Goal: Transaction & Acquisition: Download file/media

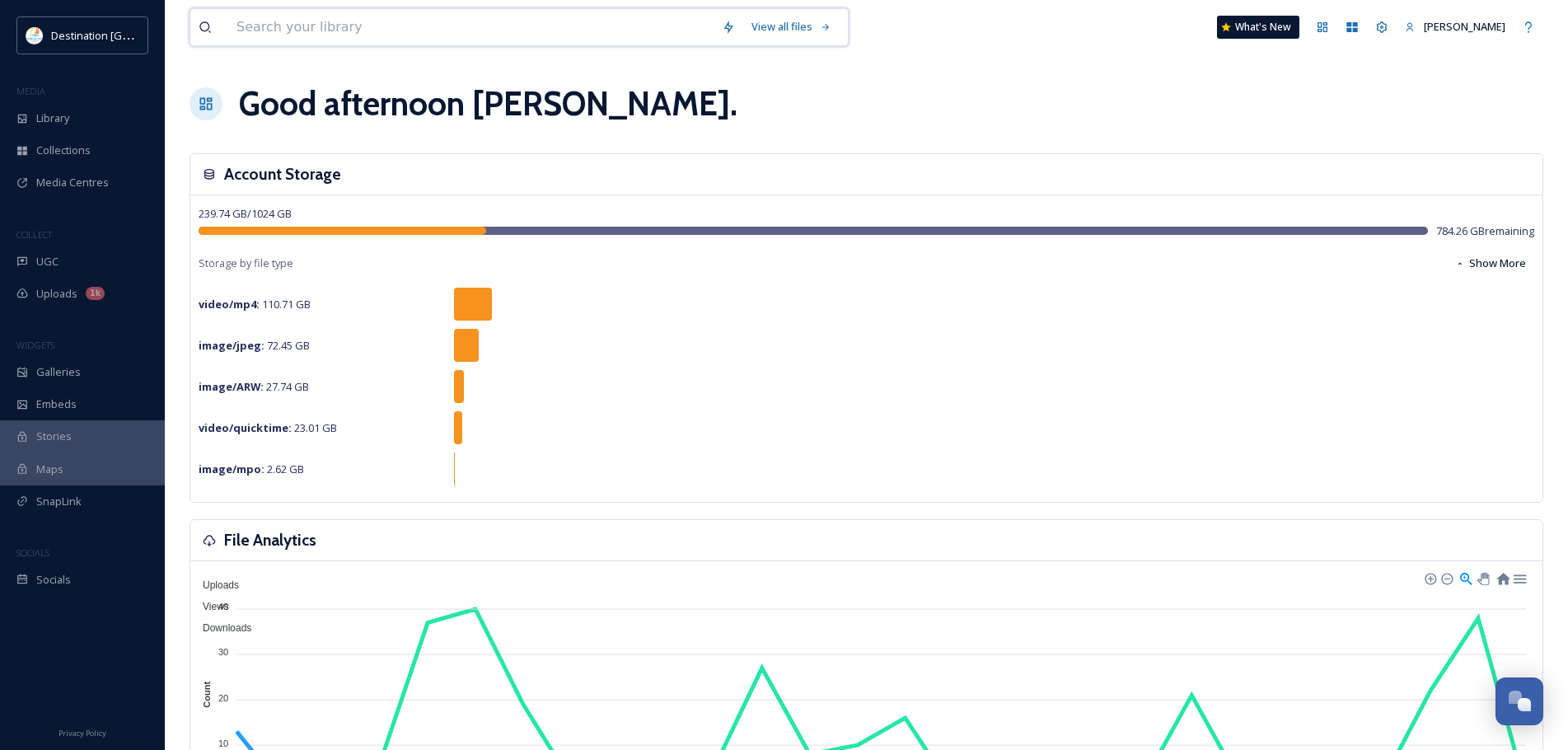
click at [363, 27] on input at bounding box center [470, 27] width 485 height 37
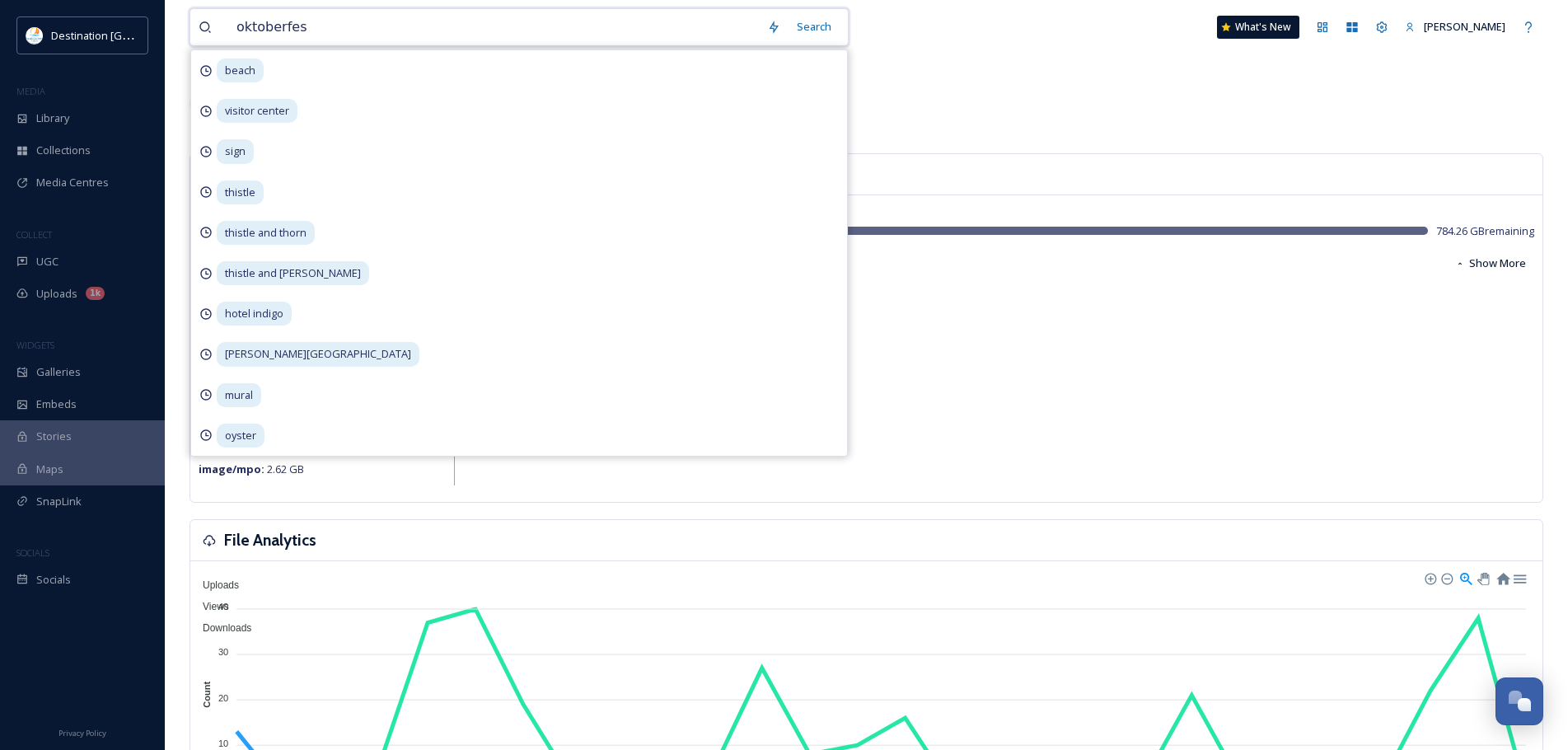
type input "oktoberfest"
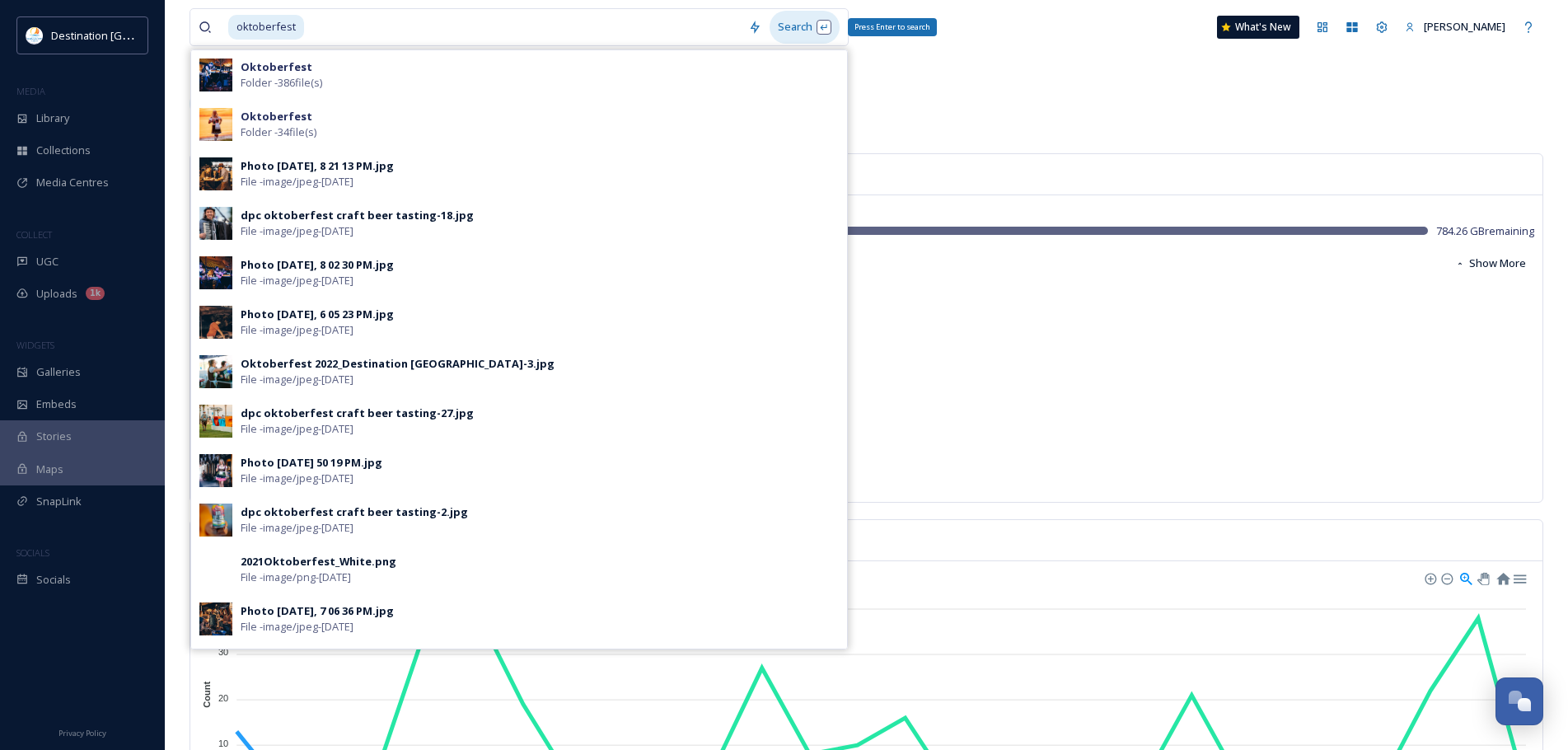
click at [806, 32] on div "Search Press Enter to search" at bounding box center [805, 26] width 70 height 32
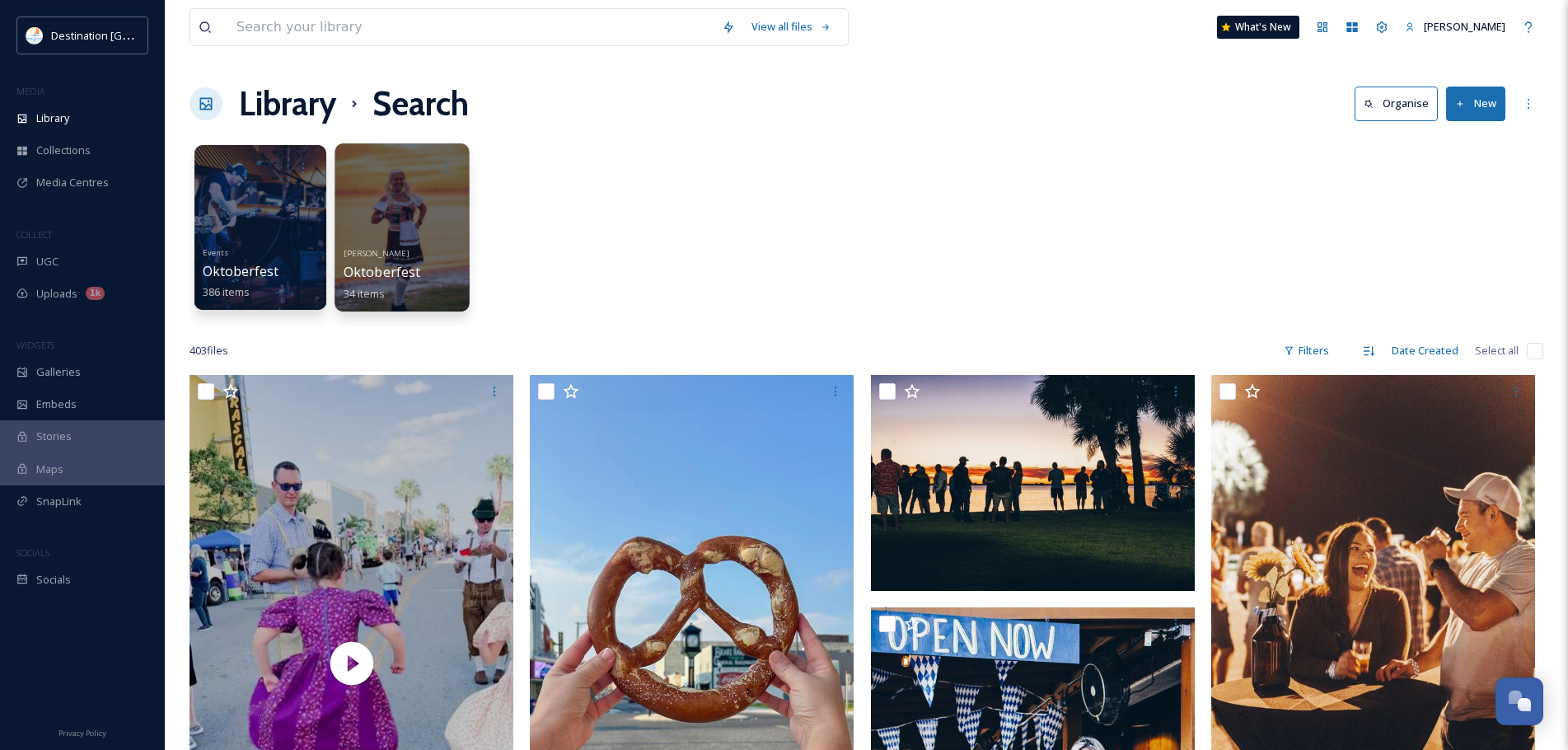
click at [435, 217] on div at bounding box center [402, 227] width 135 height 168
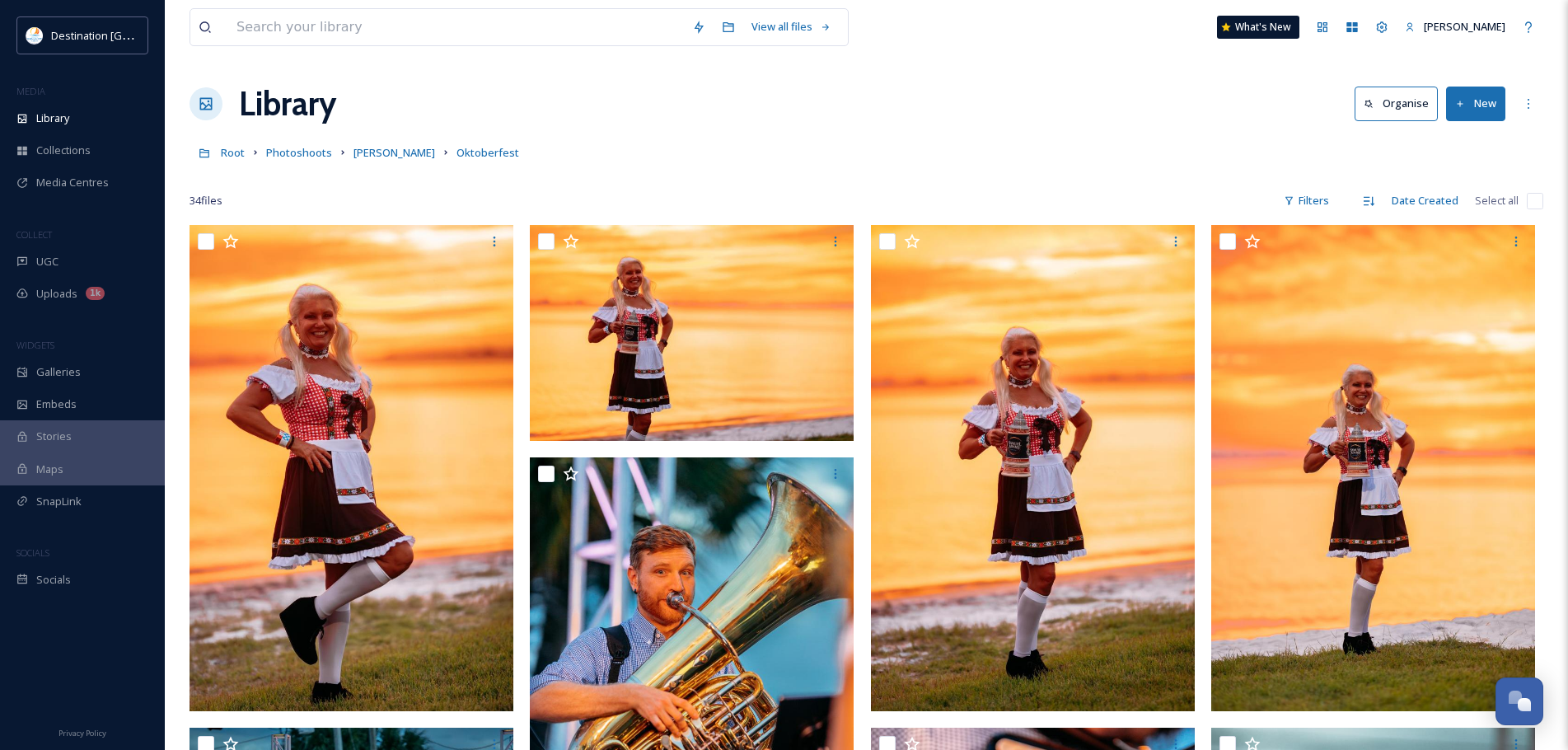
click at [374, 49] on div "View all files What's New [PERSON_NAME]" at bounding box center [866, 27] width 1354 height 55
click at [366, 42] on input at bounding box center [456, 27] width 456 height 37
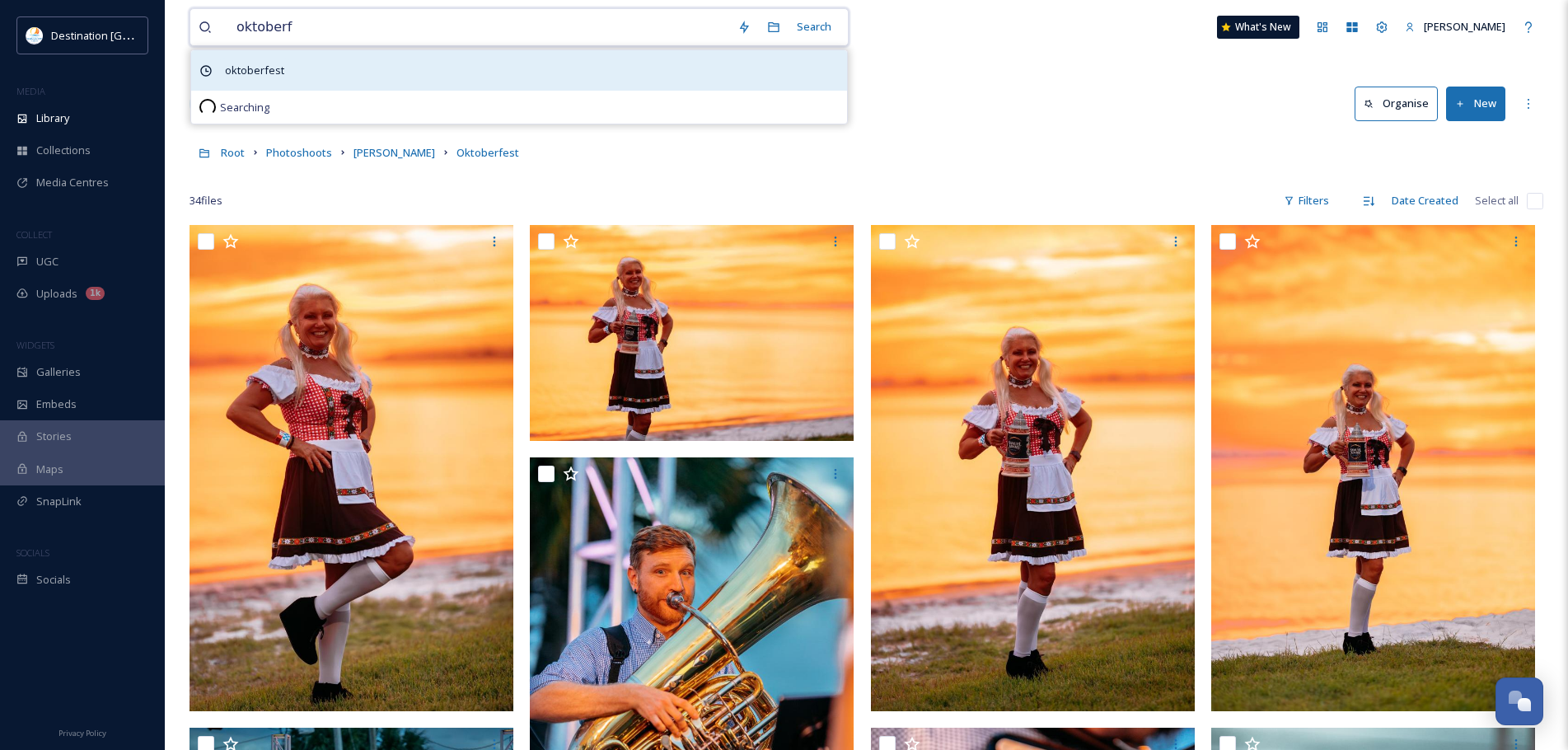
type input "oktoberf"
click at [268, 66] on span "oktoberfest" at bounding box center [254, 70] width 76 height 24
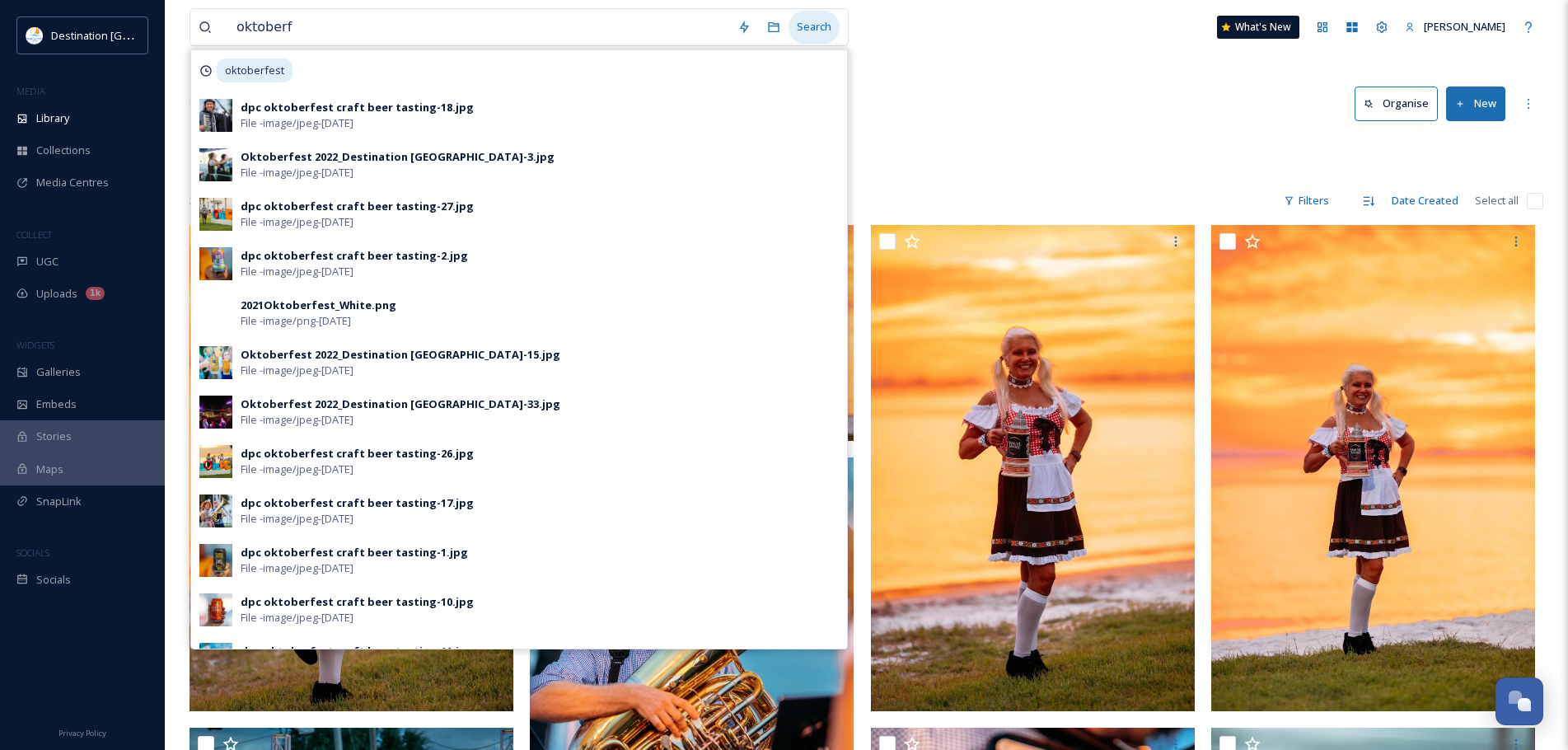
click at [819, 20] on div "Search" at bounding box center [813, 26] width 51 height 32
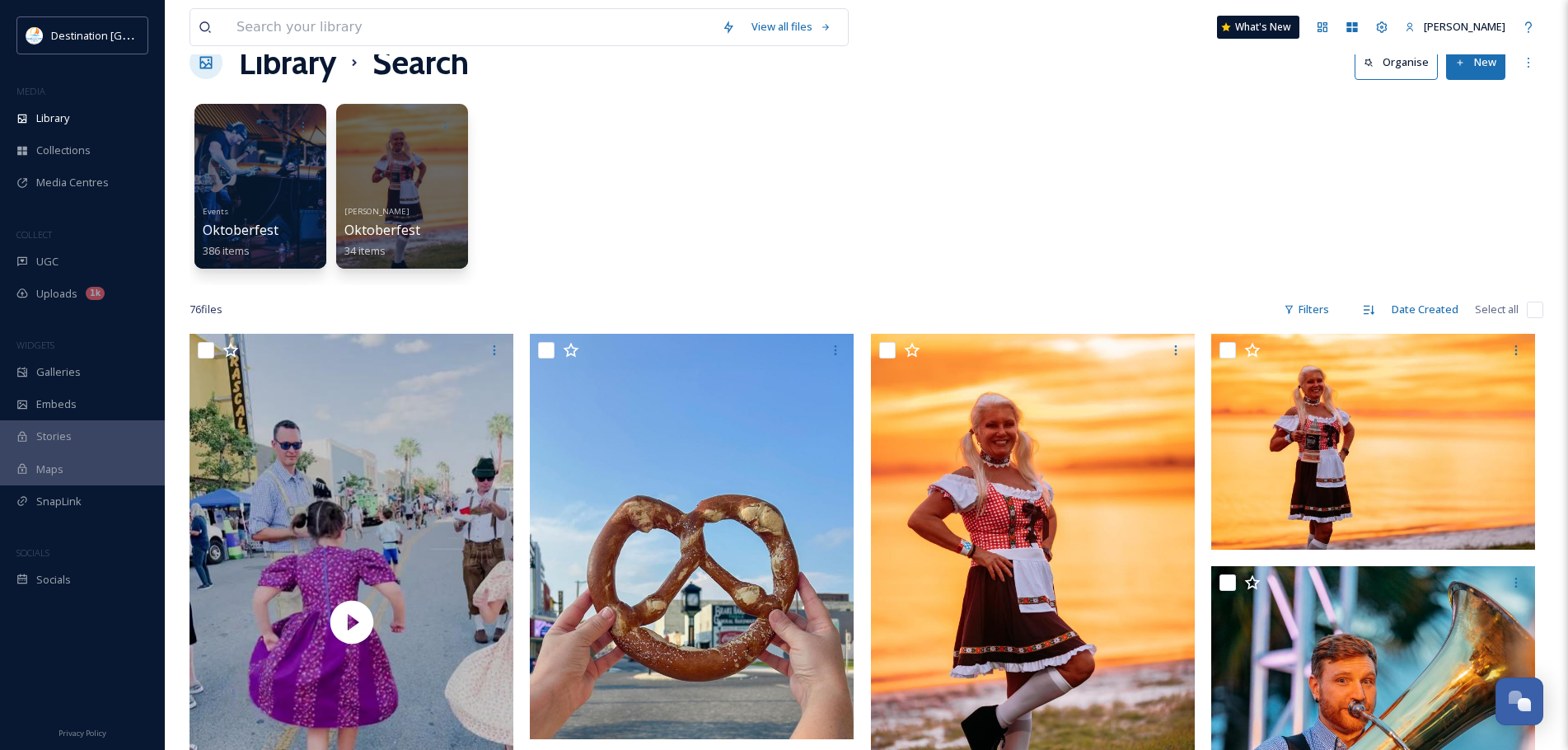
scroll to position [38, 0]
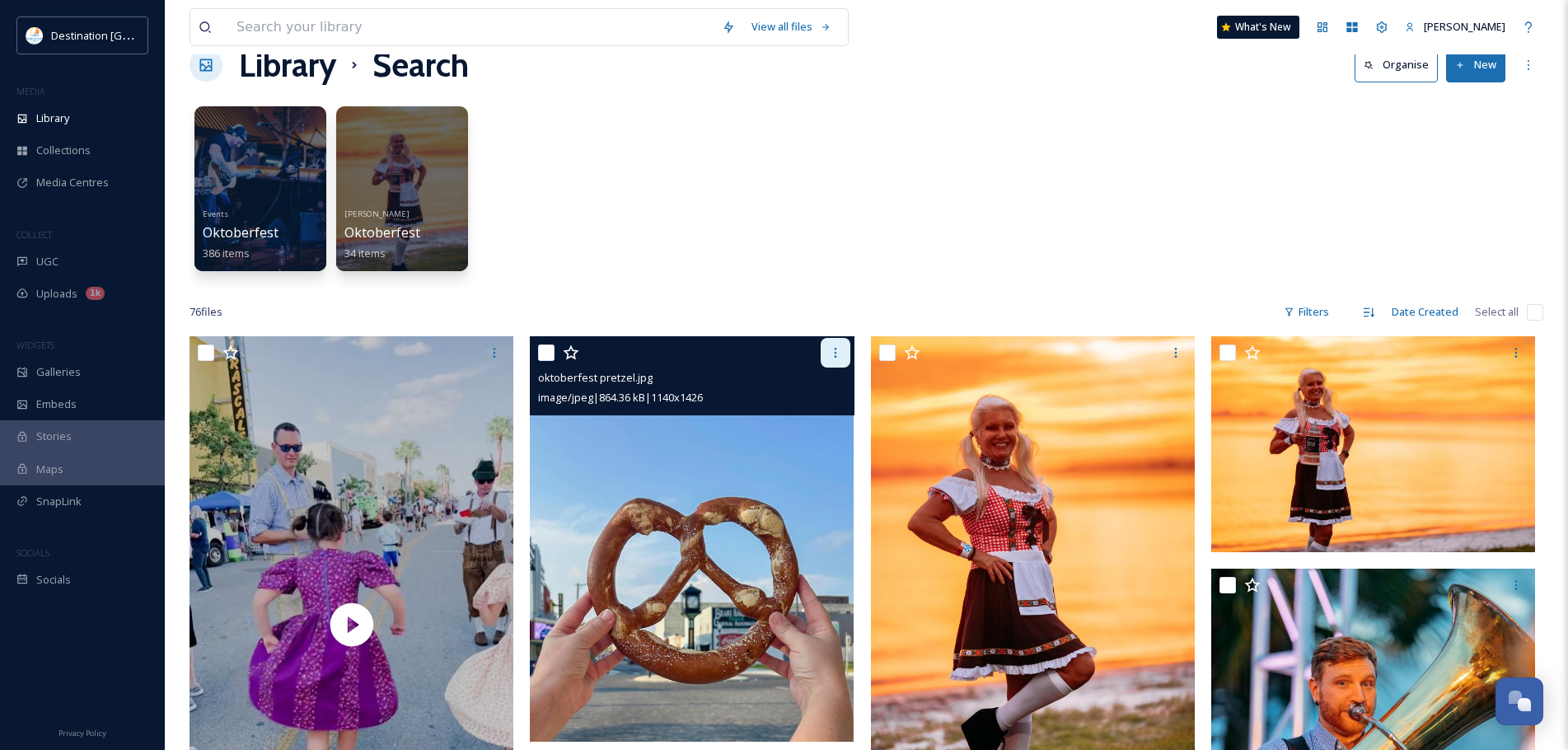
click at [839, 352] on icon at bounding box center [835, 353] width 13 height 13
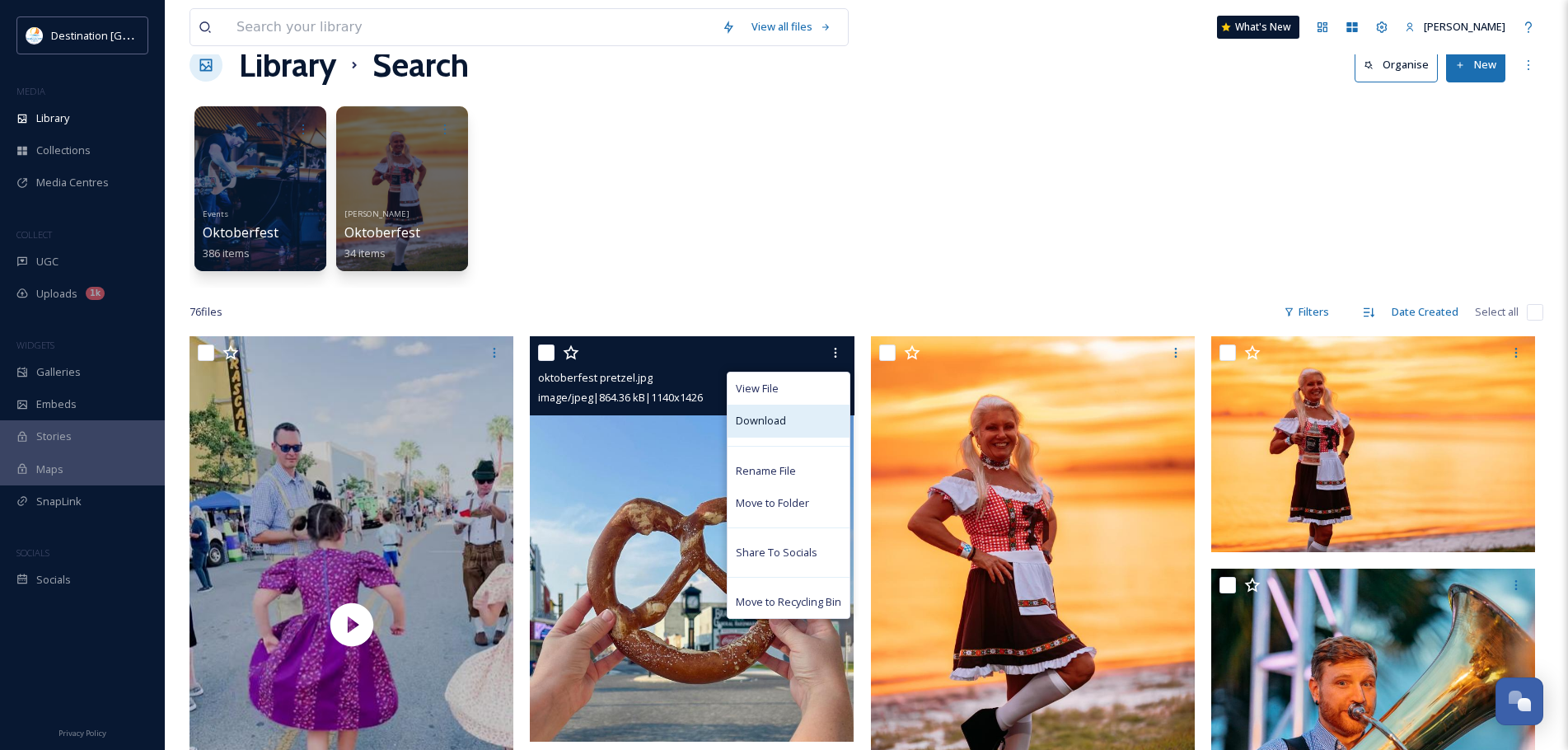
click at [784, 429] on span "Download" at bounding box center [760, 420] width 50 height 15
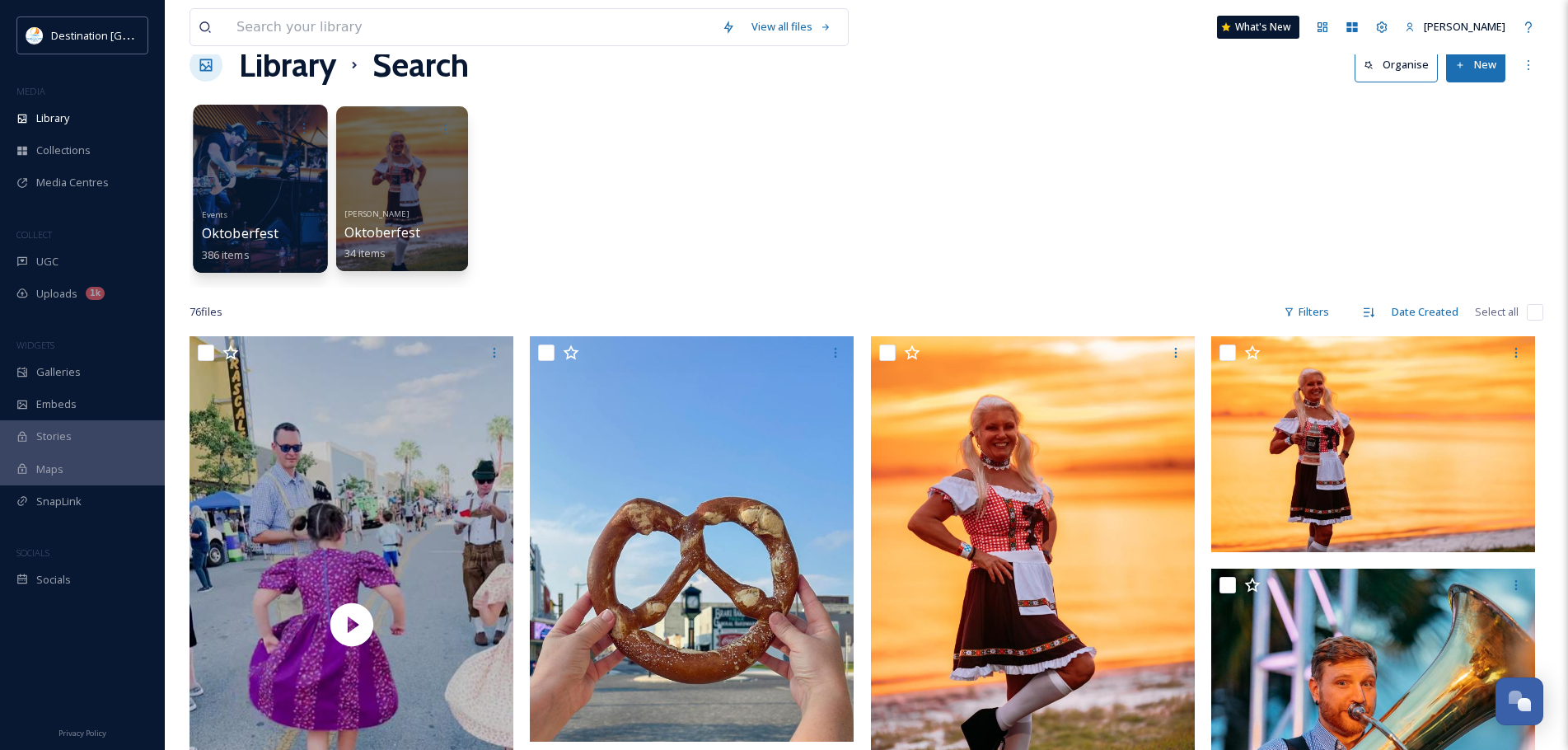
click at [253, 186] on div at bounding box center [261, 188] width 135 height 168
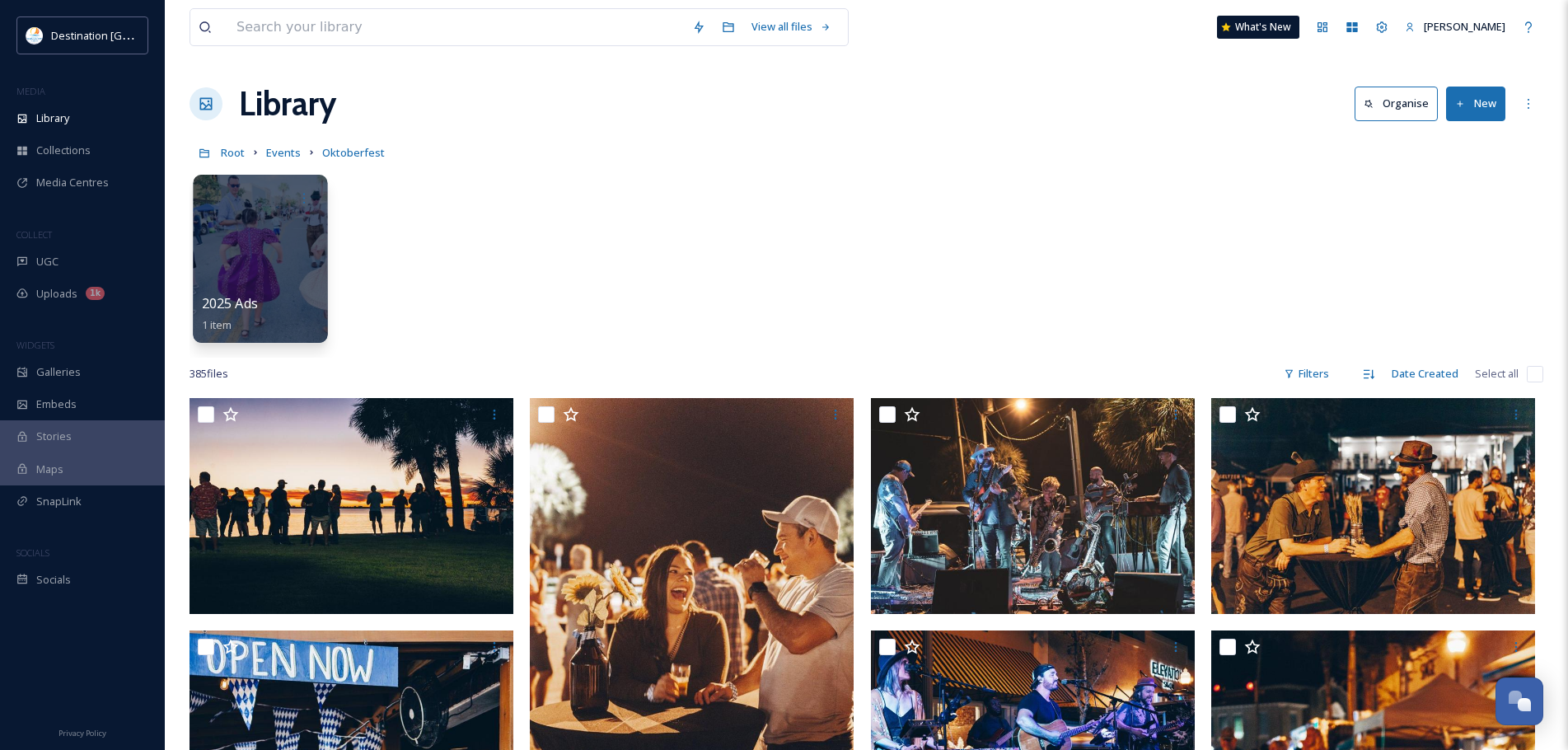
click at [307, 280] on div at bounding box center [261, 259] width 135 height 168
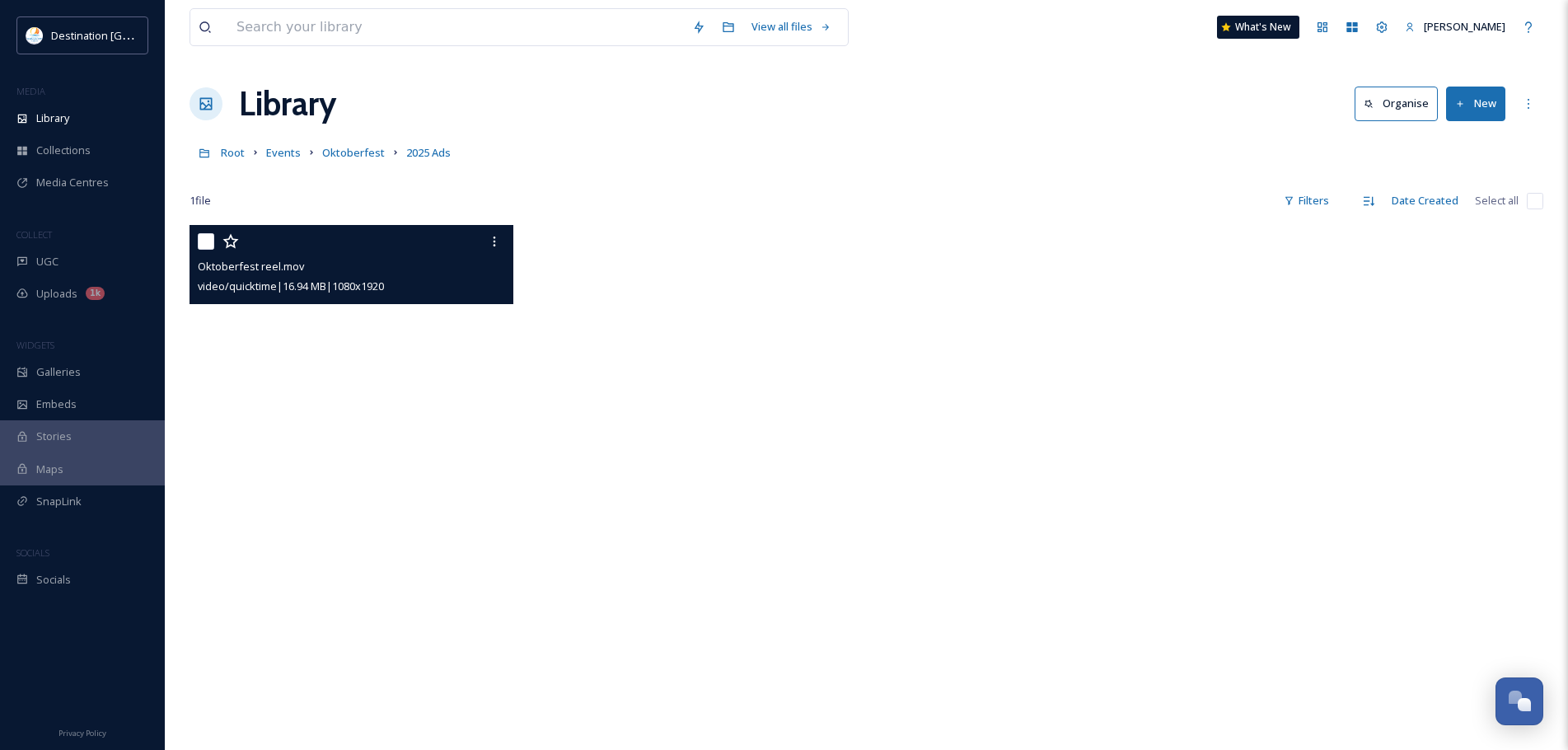
scroll to position [83, 0]
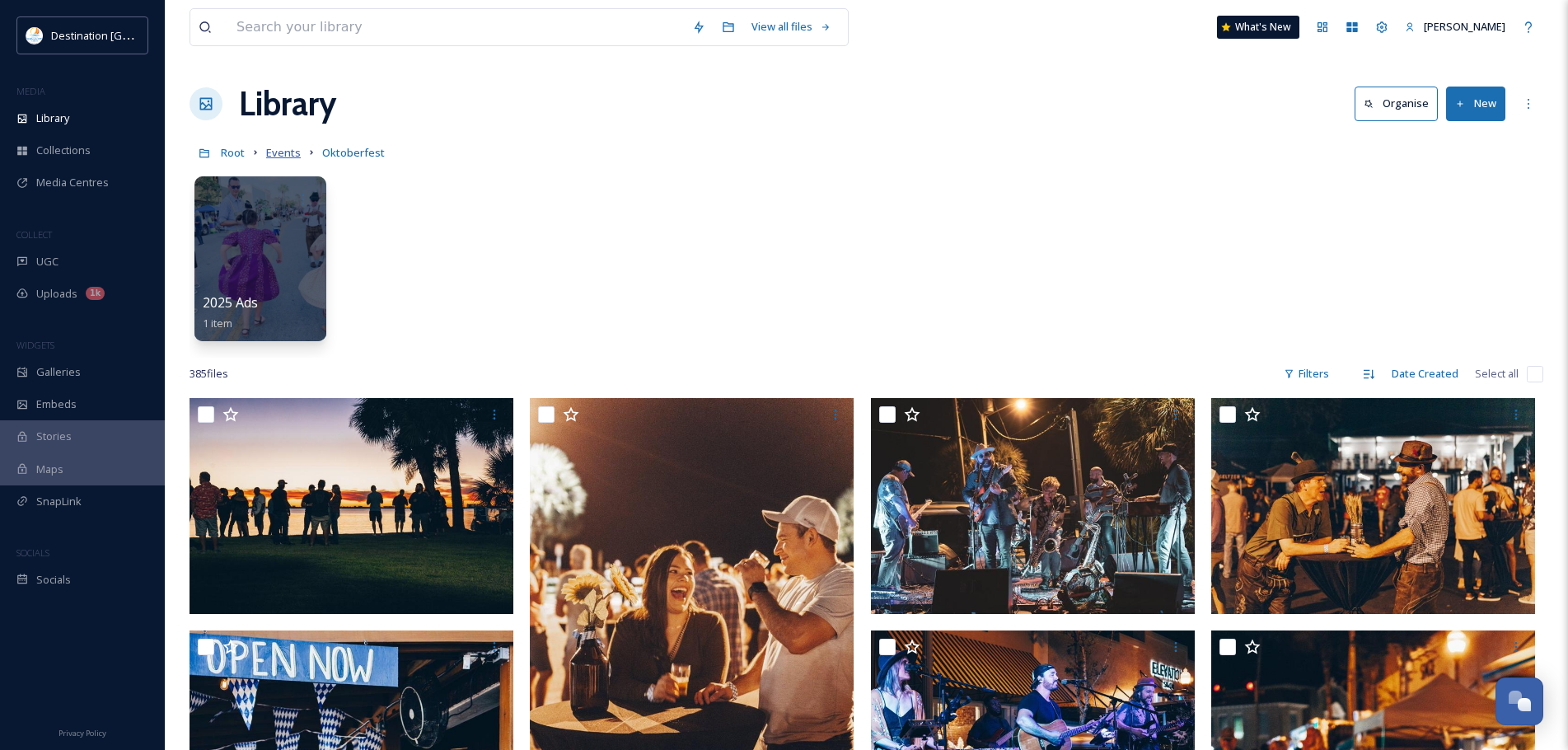
click at [282, 158] on span "Events" at bounding box center [284, 152] width 35 height 14
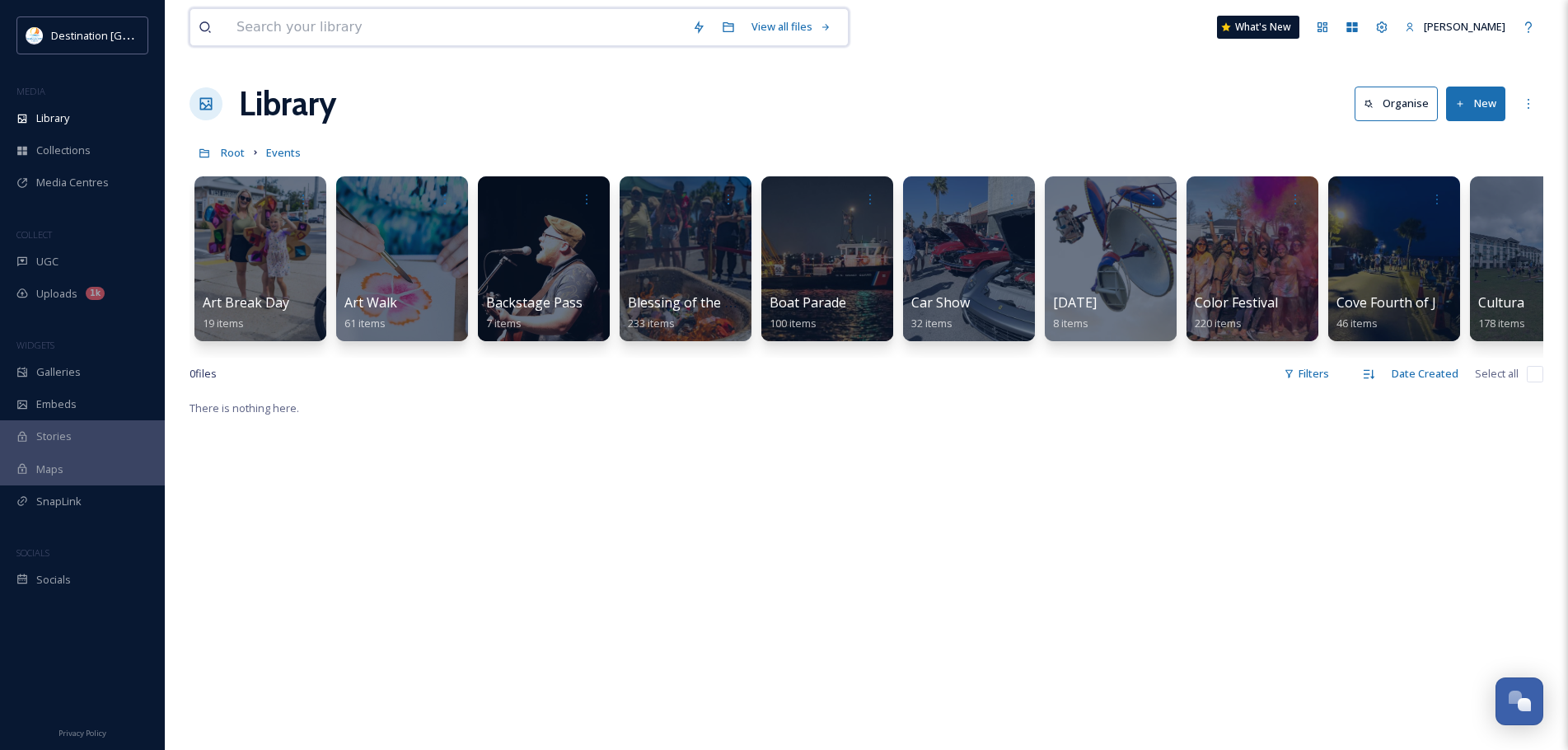
click at [381, 32] on input at bounding box center [456, 27] width 456 height 37
type input "oktoberfest"
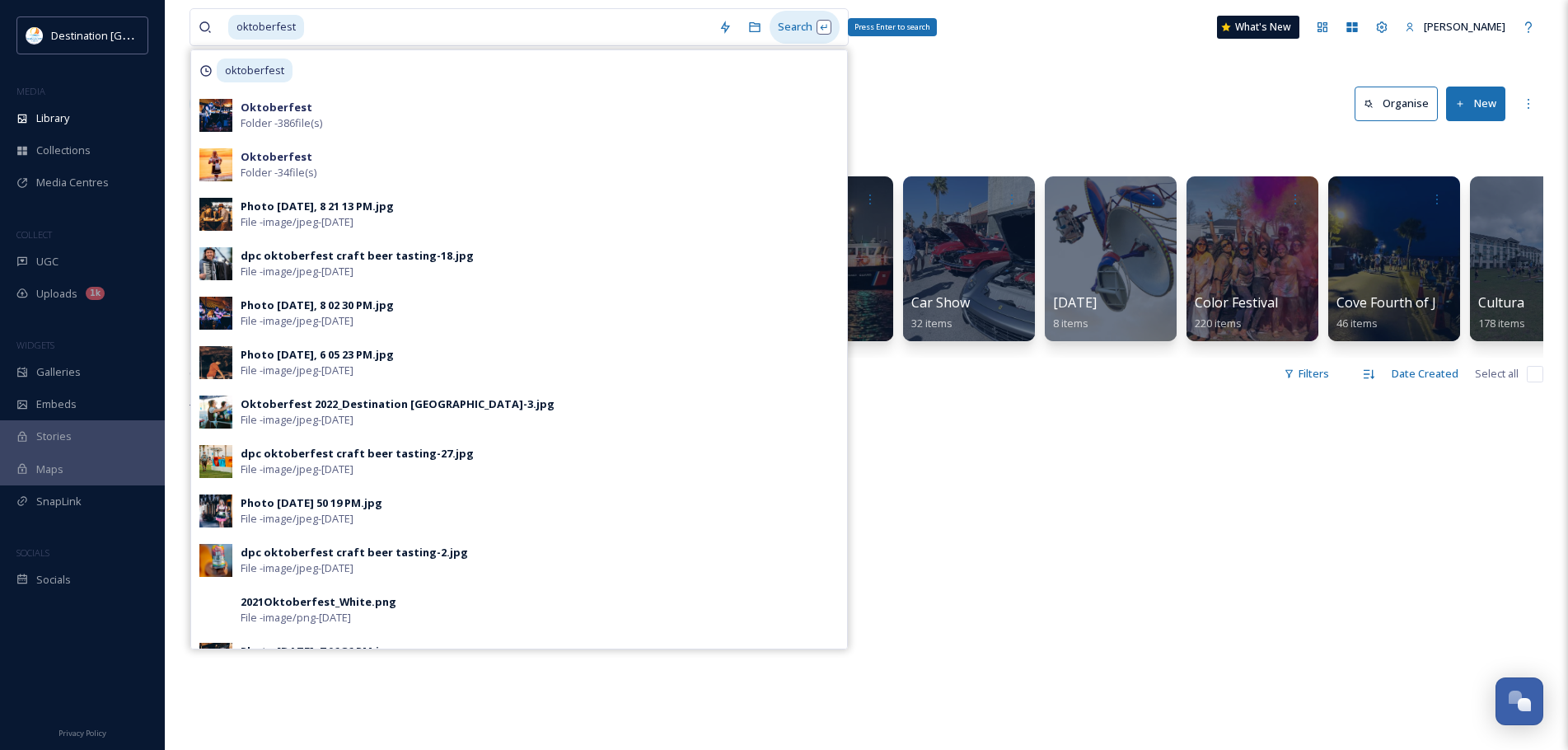
click at [813, 37] on div "Search Press Enter to search" at bounding box center [805, 26] width 70 height 32
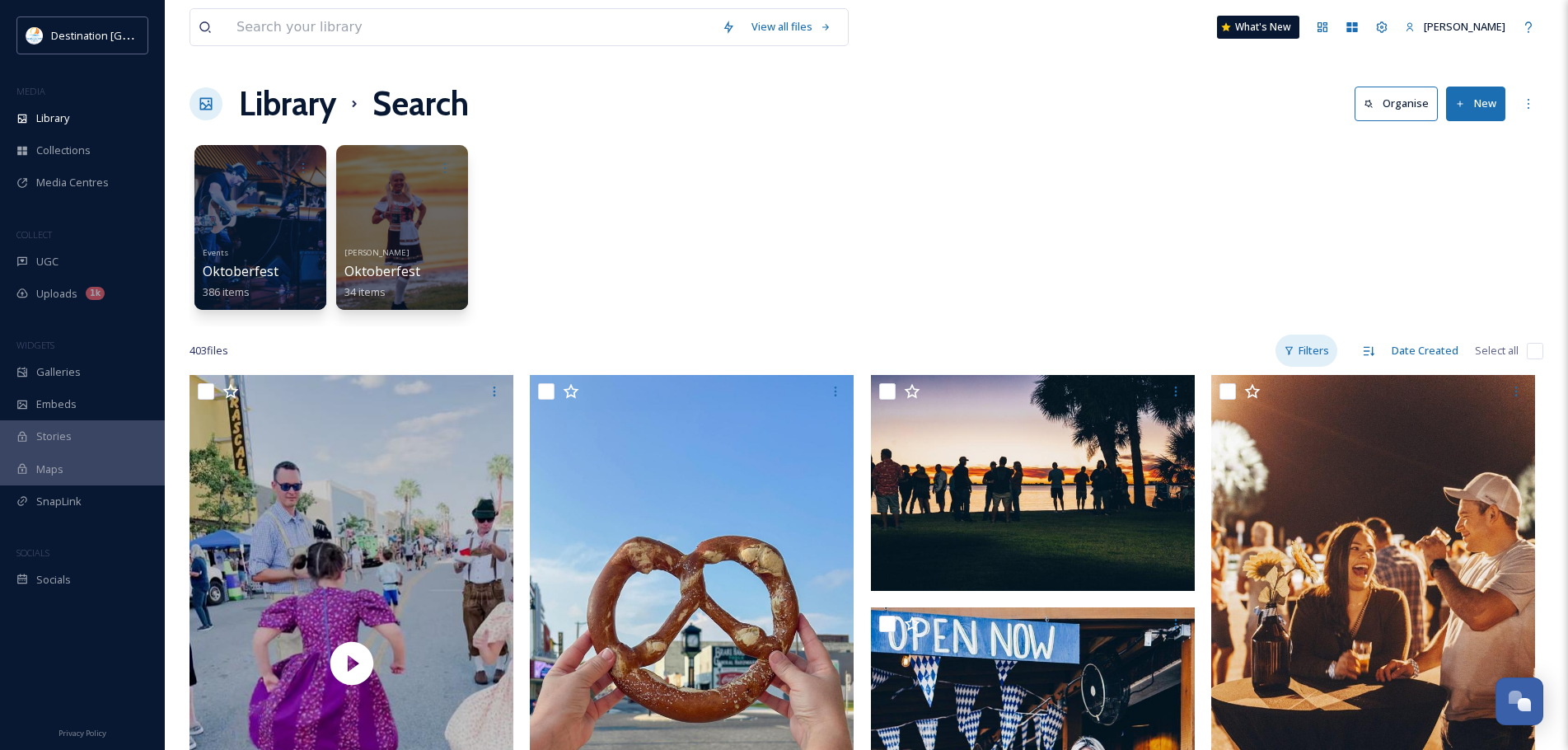
click at [1293, 336] on div "Filters" at bounding box center [1307, 350] width 62 height 32
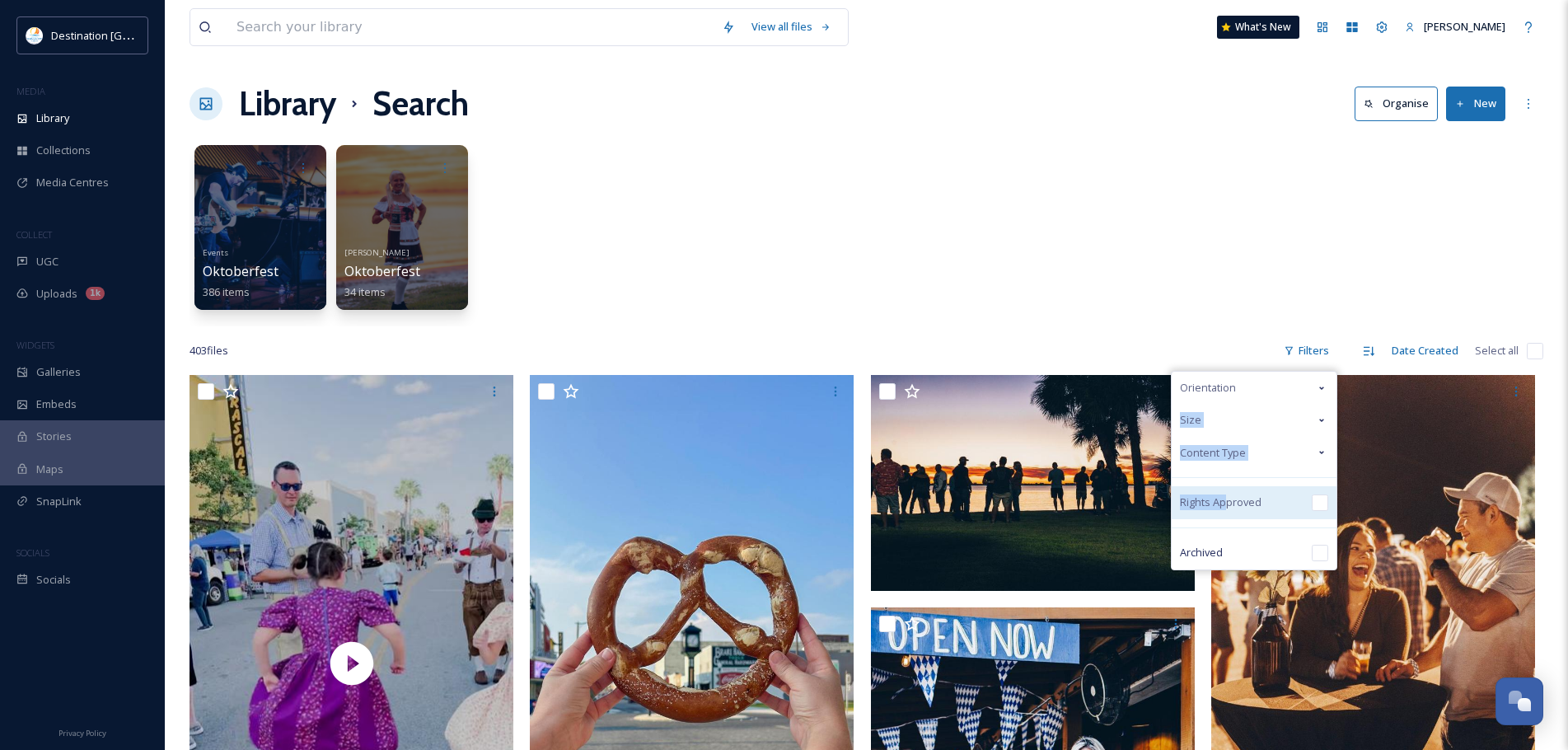
drag, startPoint x: 1238, startPoint y: 388, endPoint x: 1231, endPoint y: 490, distance: 102.2
click at [1231, 490] on div "Orientation Size Content Type Rights Approved Archived" at bounding box center [1254, 470] width 166 height 199
click at [1226, 454] on span "Content Type" at bounding box center [1212, 453] width 66 height 15
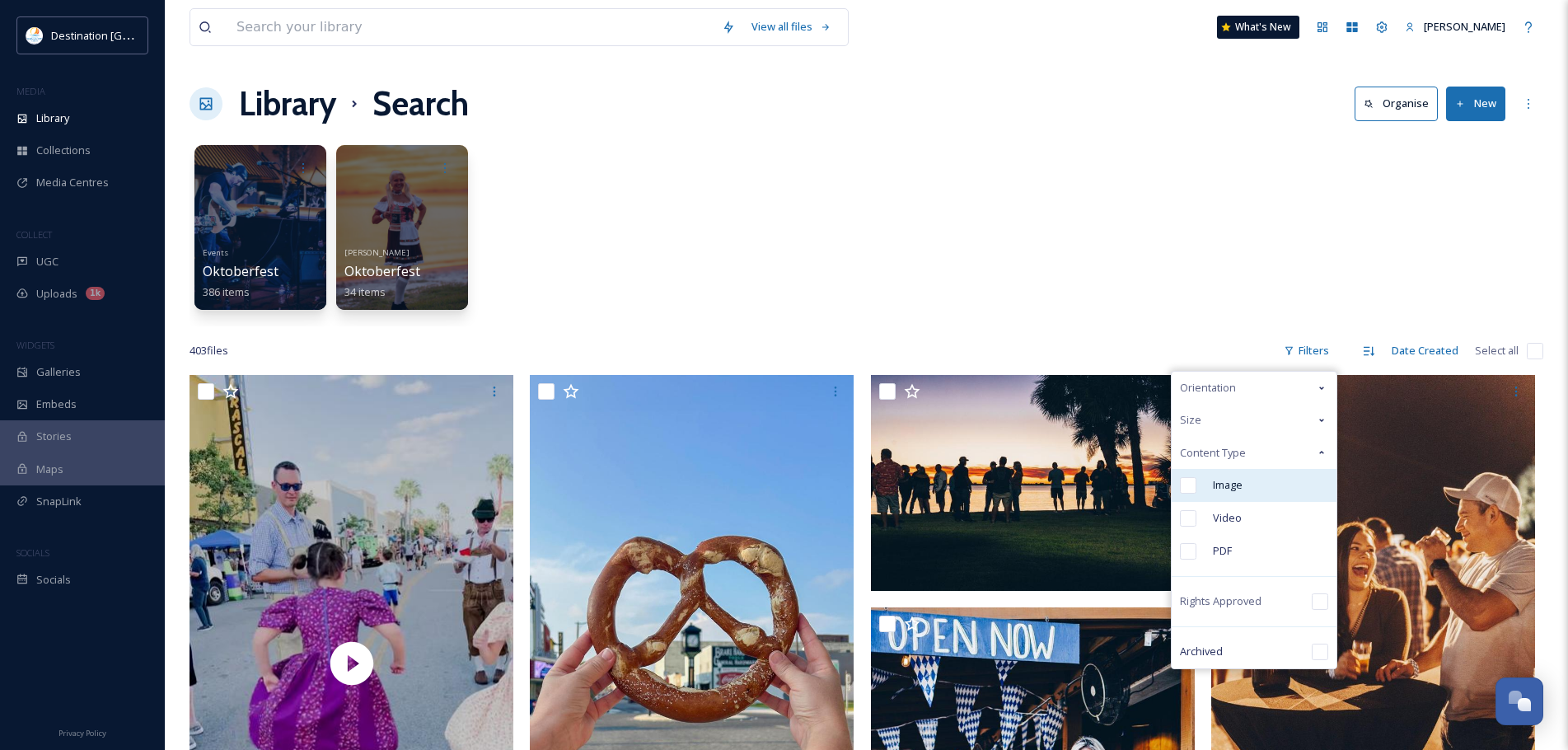
click at [1220, 483] on span "Image" at bounding box center [1228, 485] width 30 height 15
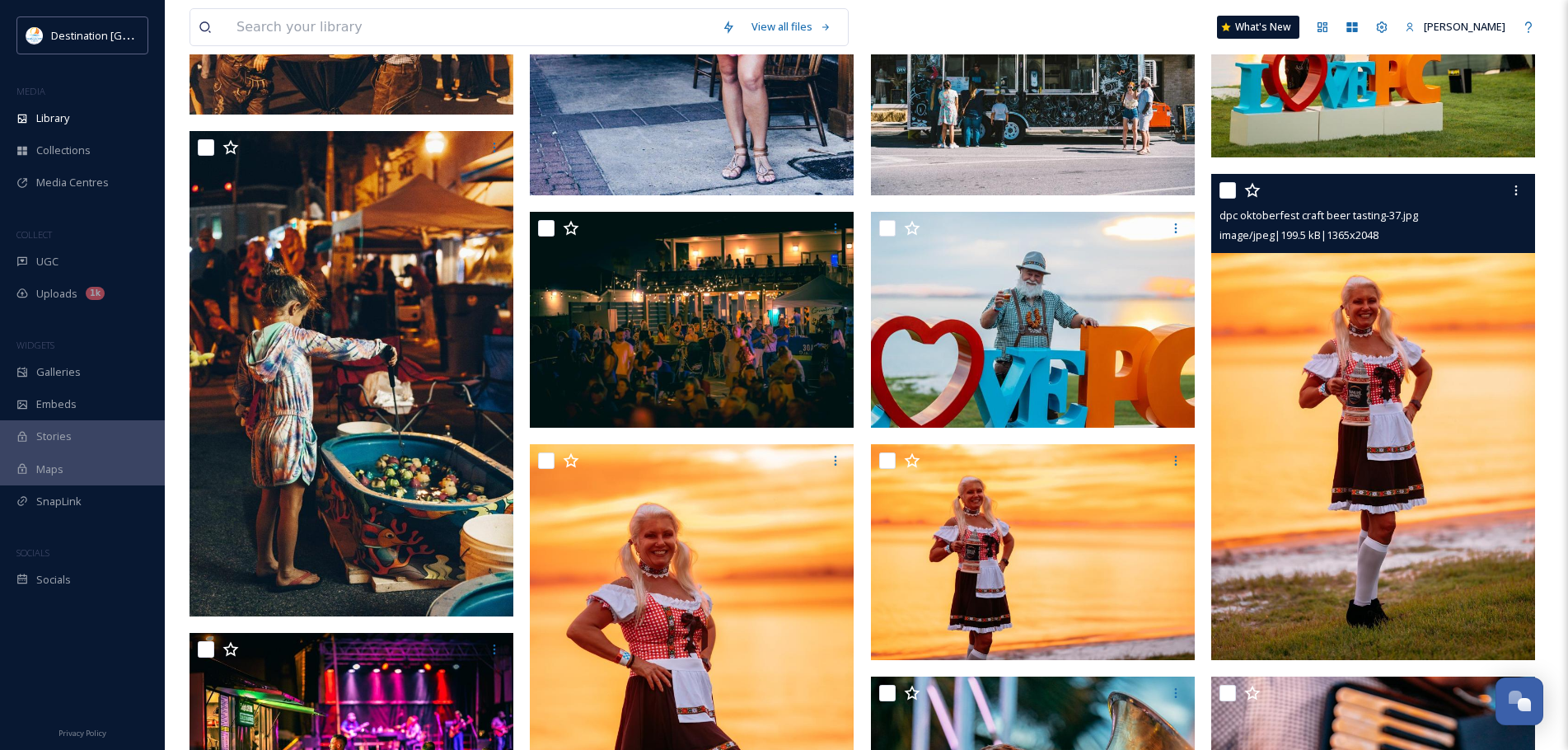
scroll to position [907, 0]
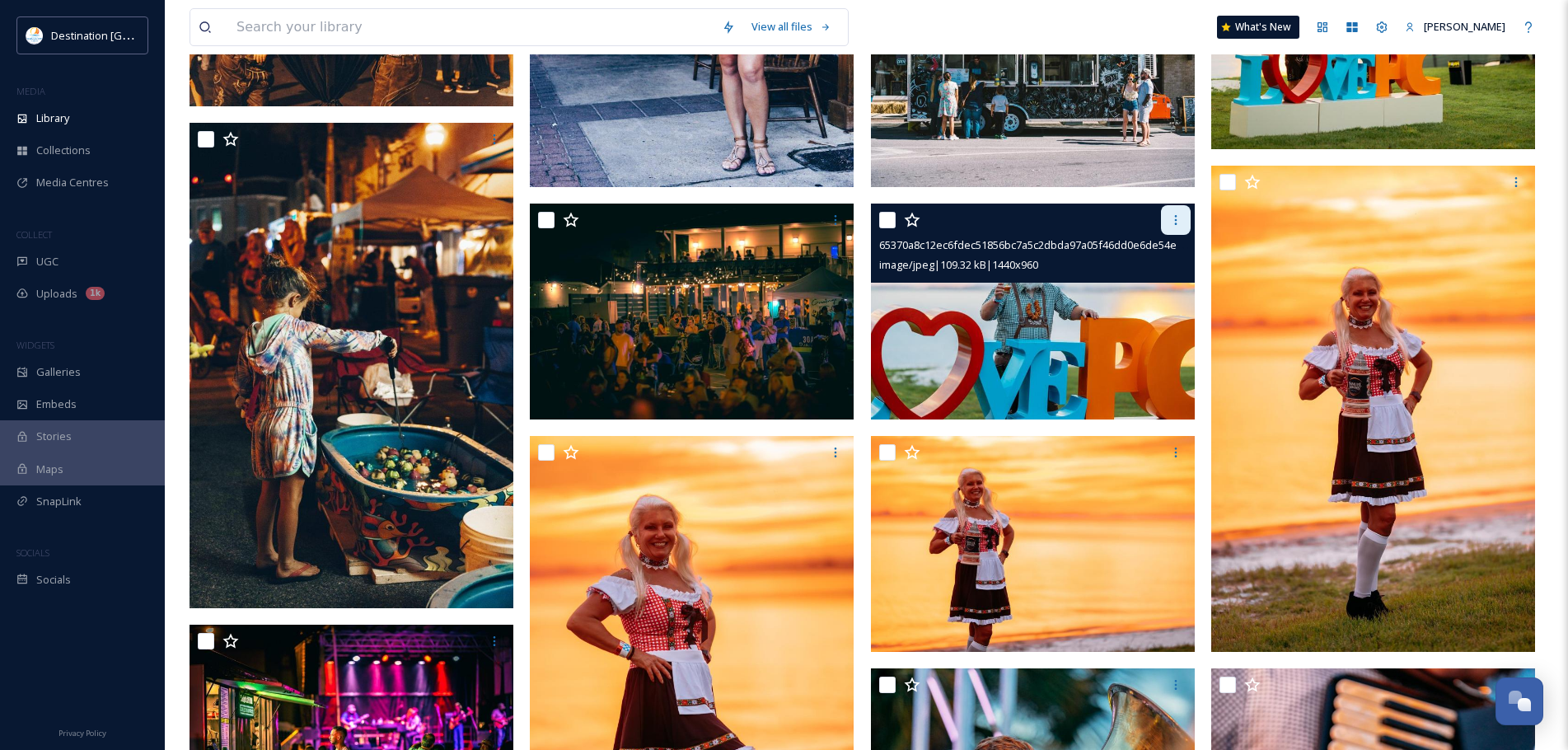
click at [1171, 216] on icon at bounding box center [1176, 220] width 13 height 13
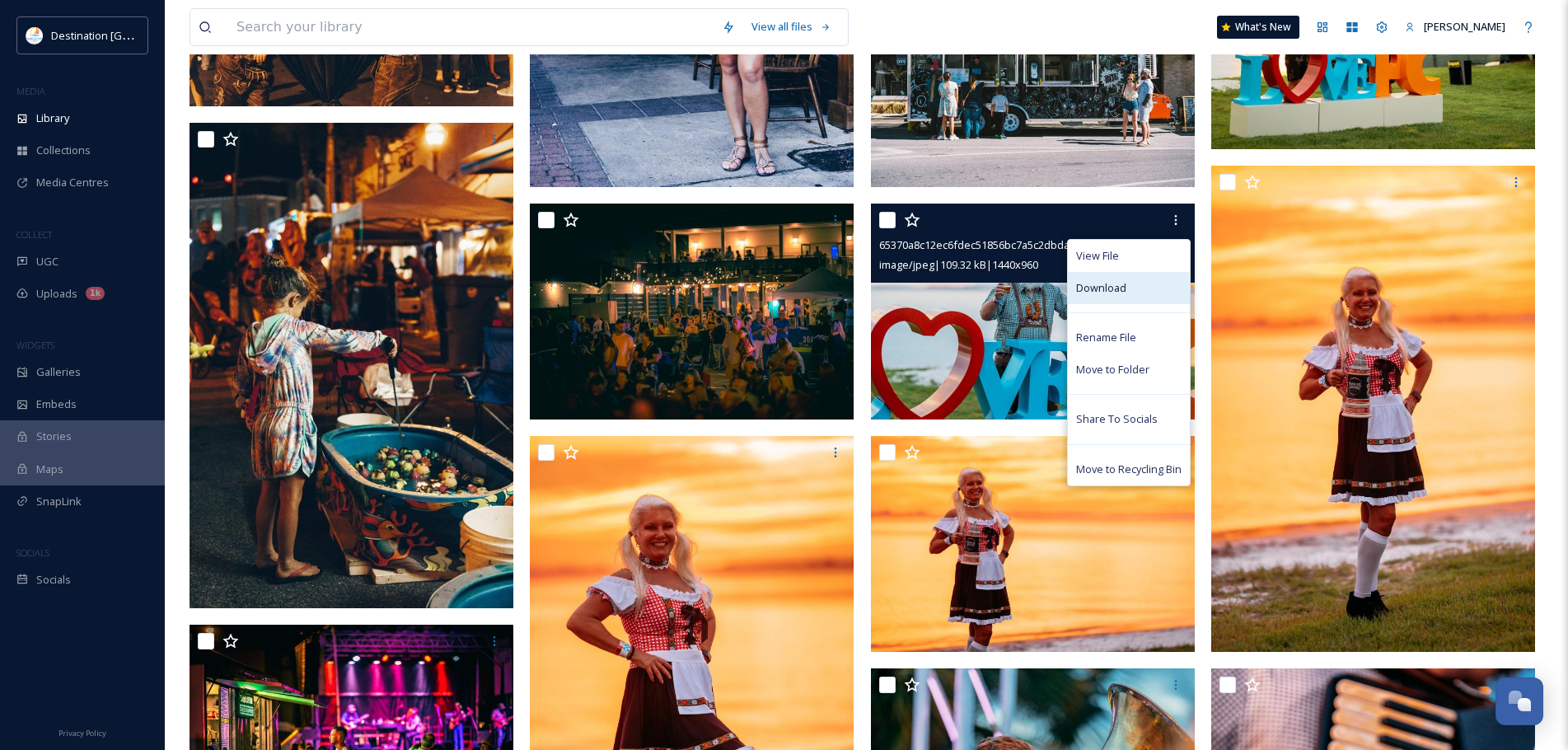
click at [1131, 289] on div "Download" at bounding box center [1129, 288] width 122 height 32
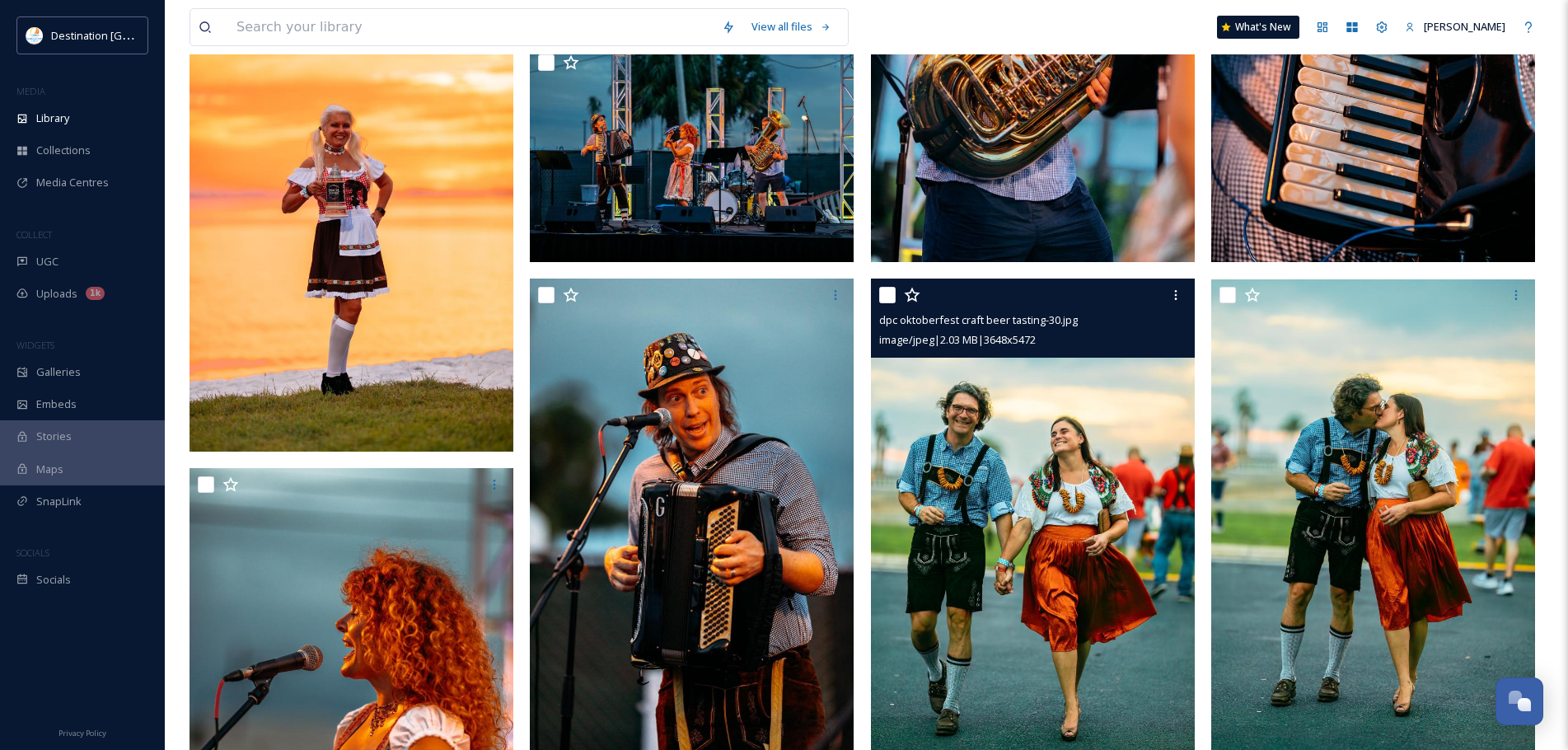
scroll to position [1813, 0]
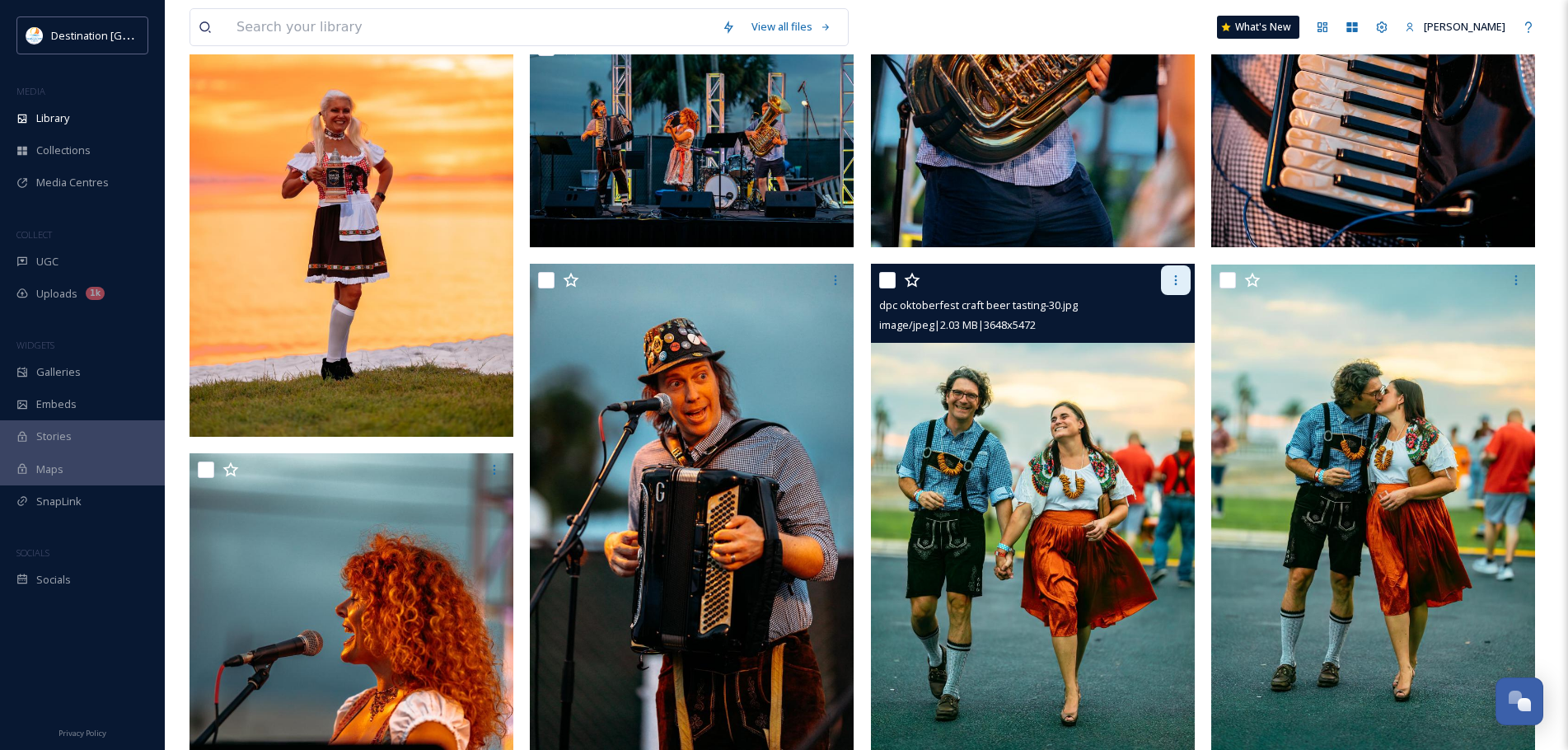
click at [1188, 277] on div at bounding box center [1176, 280] width 30 height 30
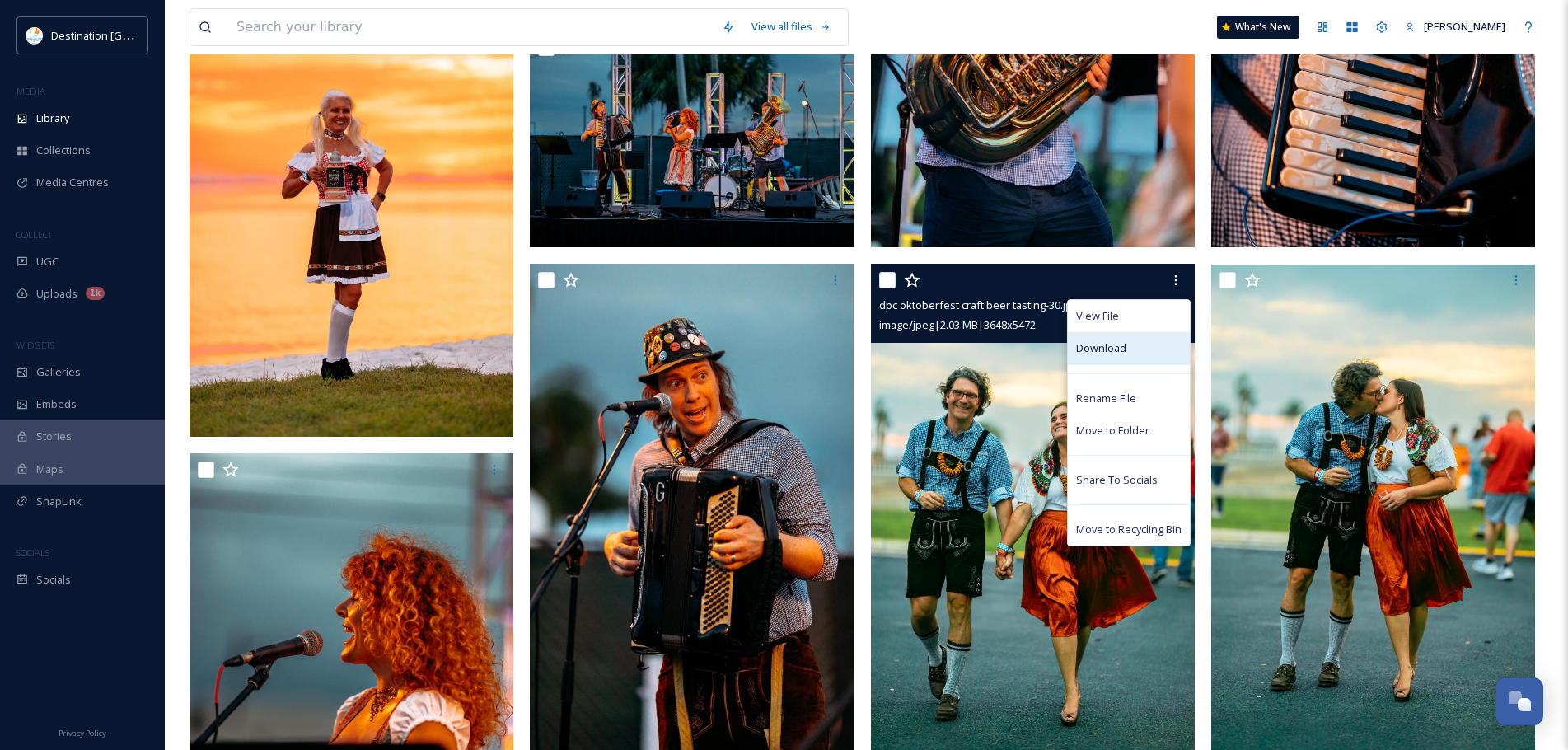
click at [1130, 349] on div "Download" at bounding box center [1129, 347] width 122 height 32
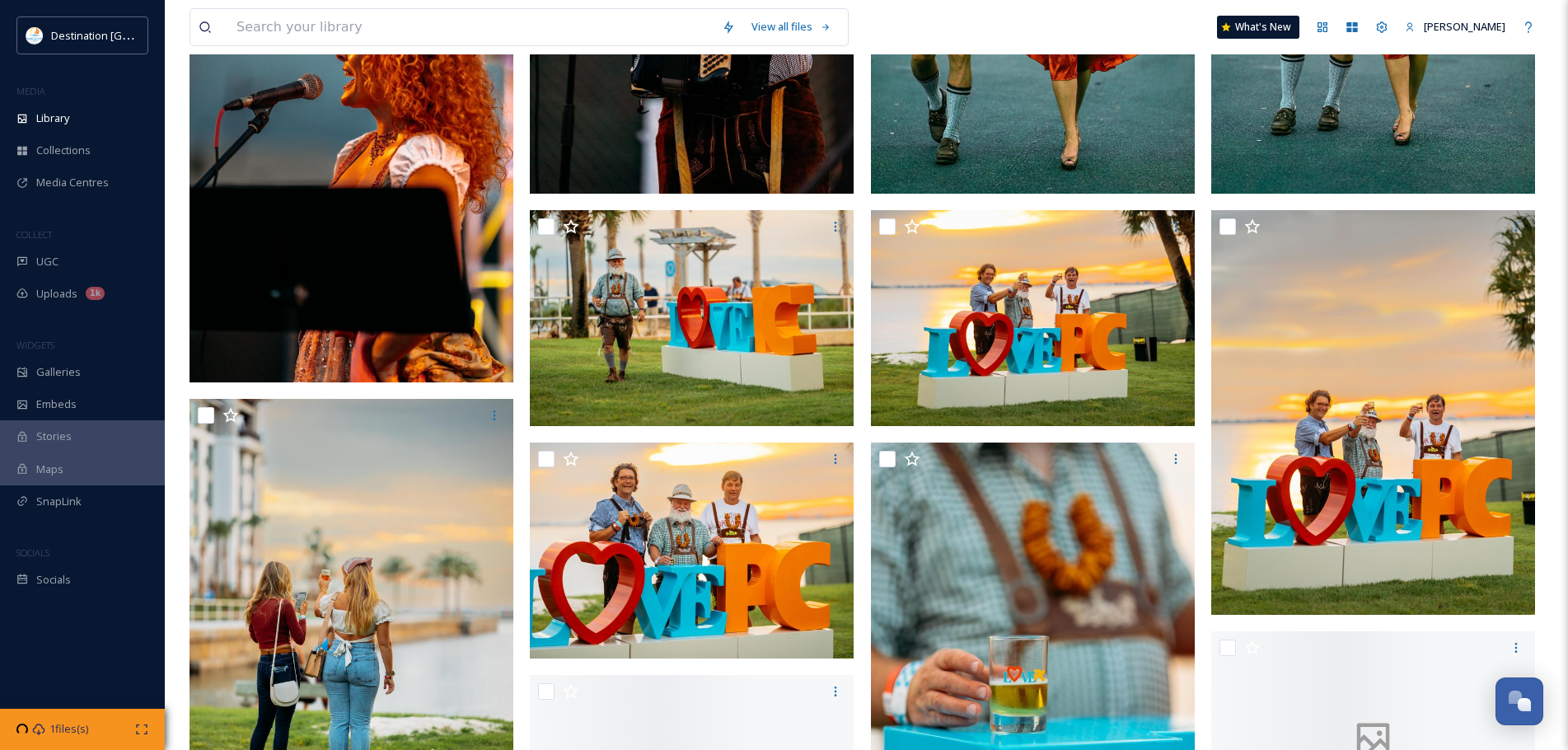
scroll to position [2390, 0]
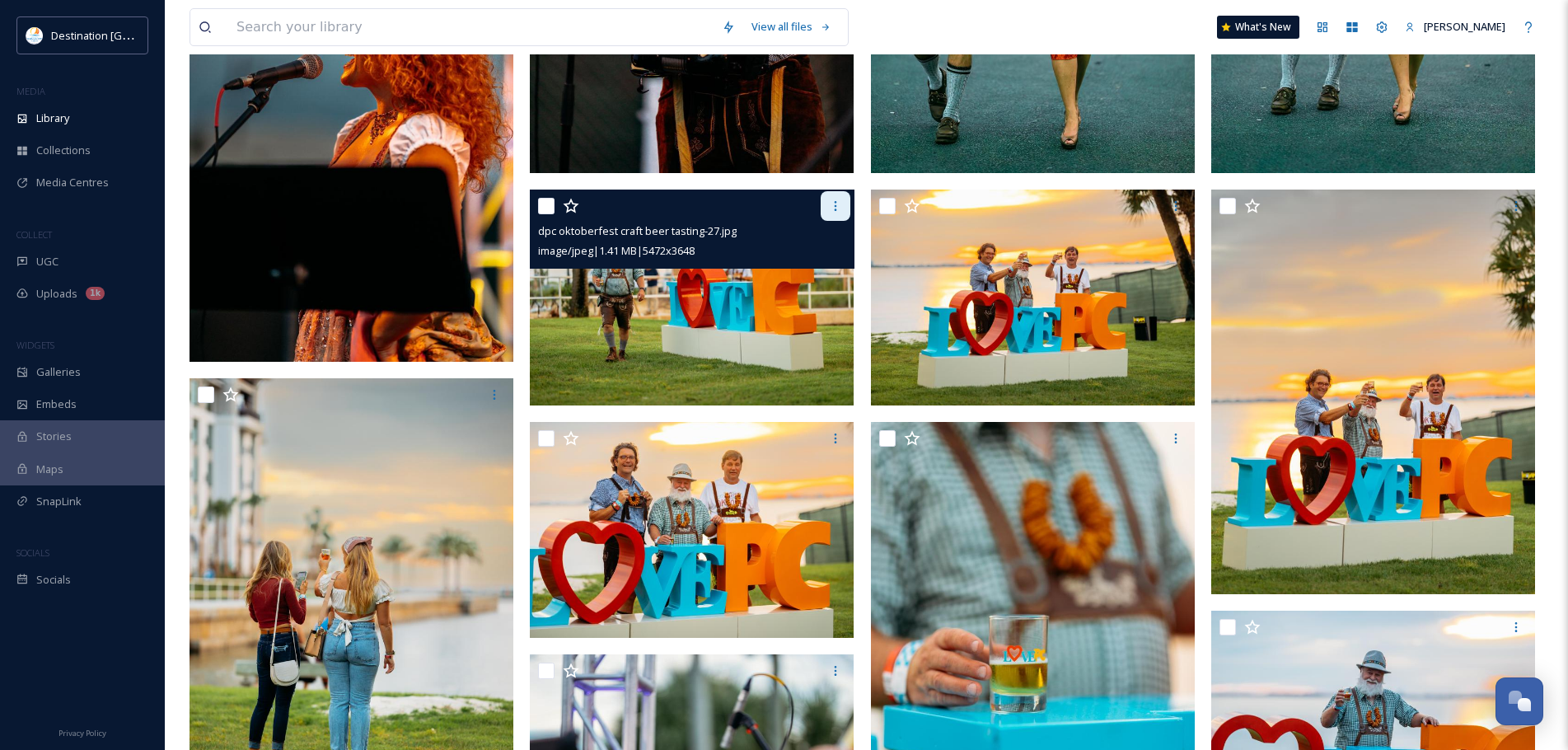
click at [839, 212] on icon at bounding box center [835, 206] width 13 height 13
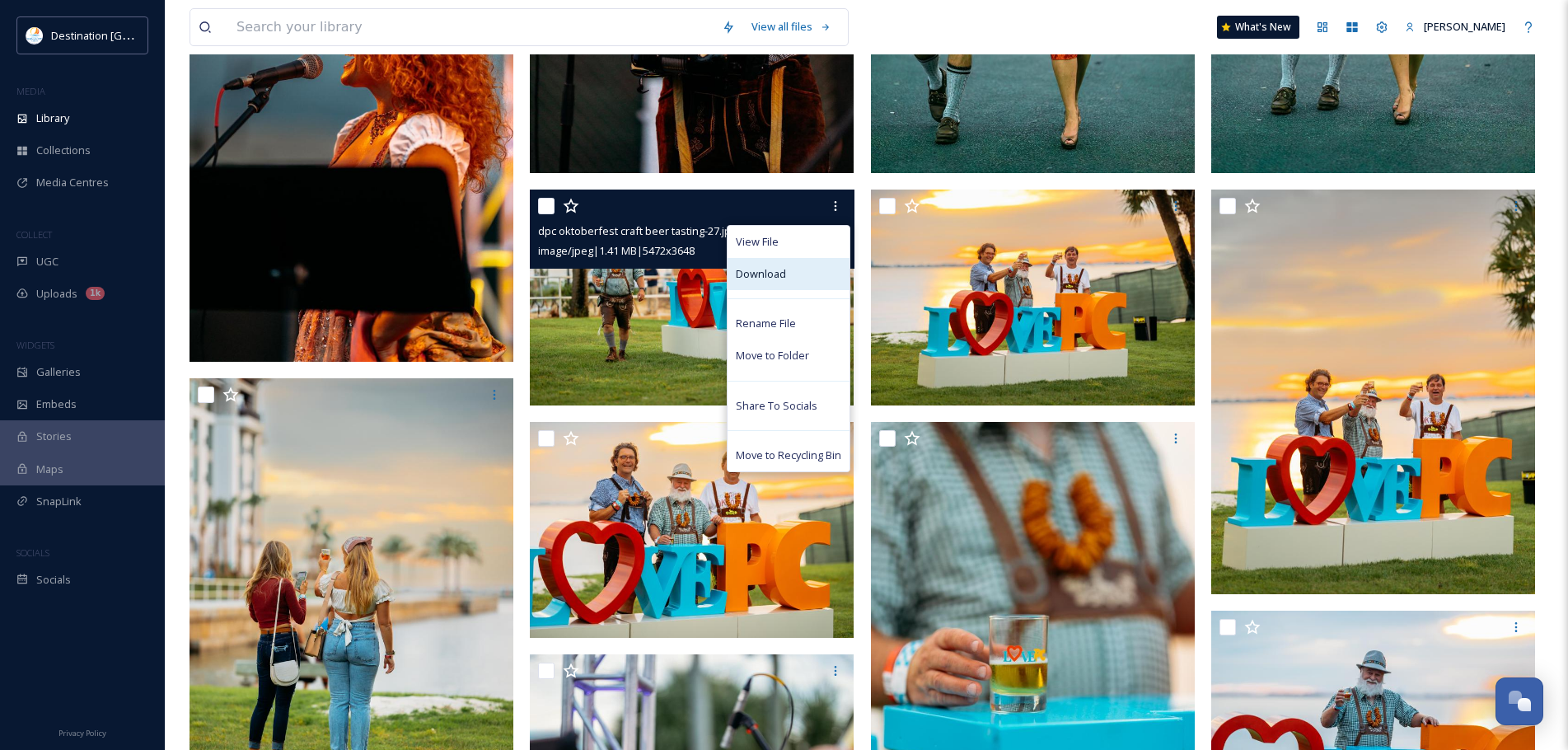
click at [804, 286] on div "Download" at bounding box center [788, 273] width 122 height 32
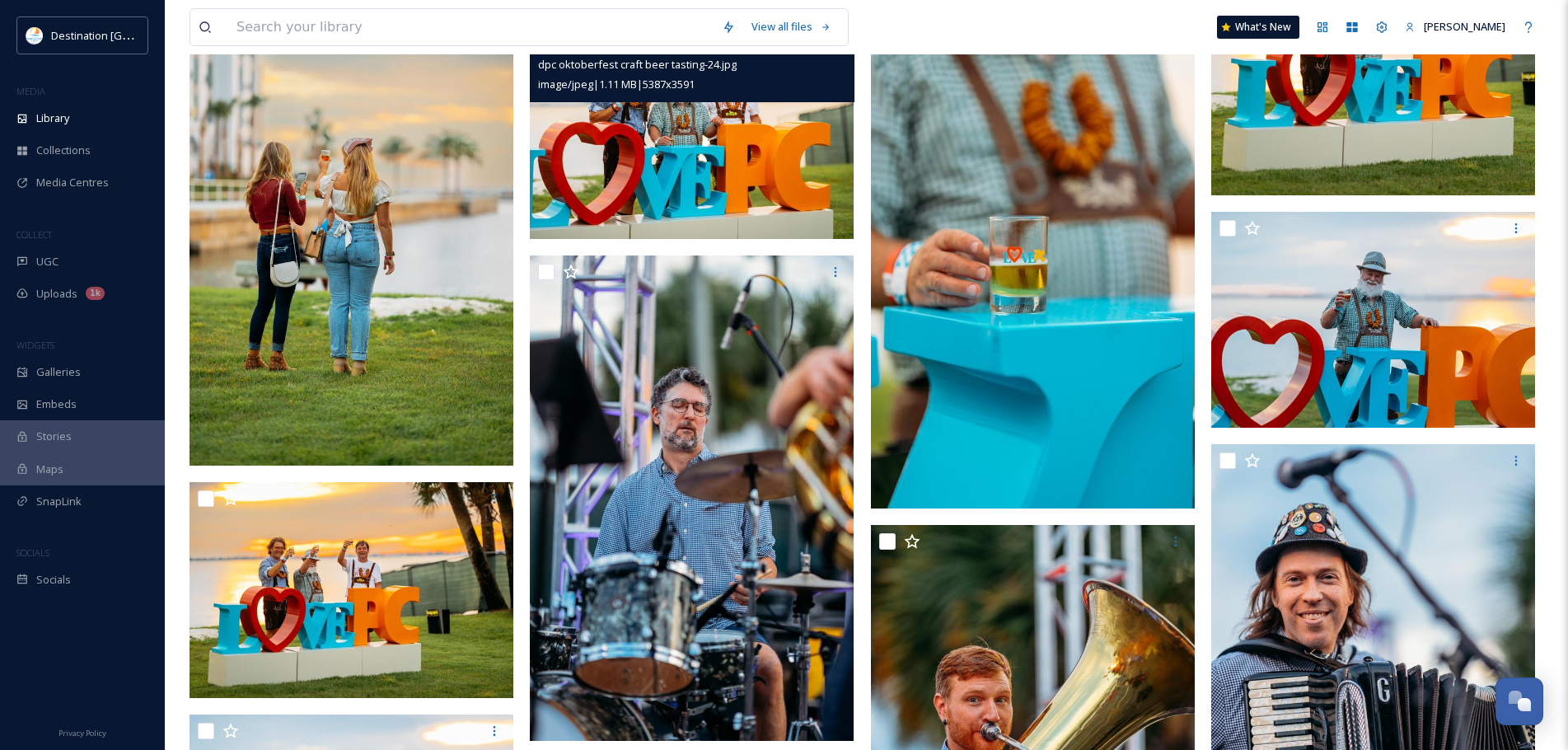
scroll to position [2802, 0]
